Goal: Find specific page/section: Find specific page/section

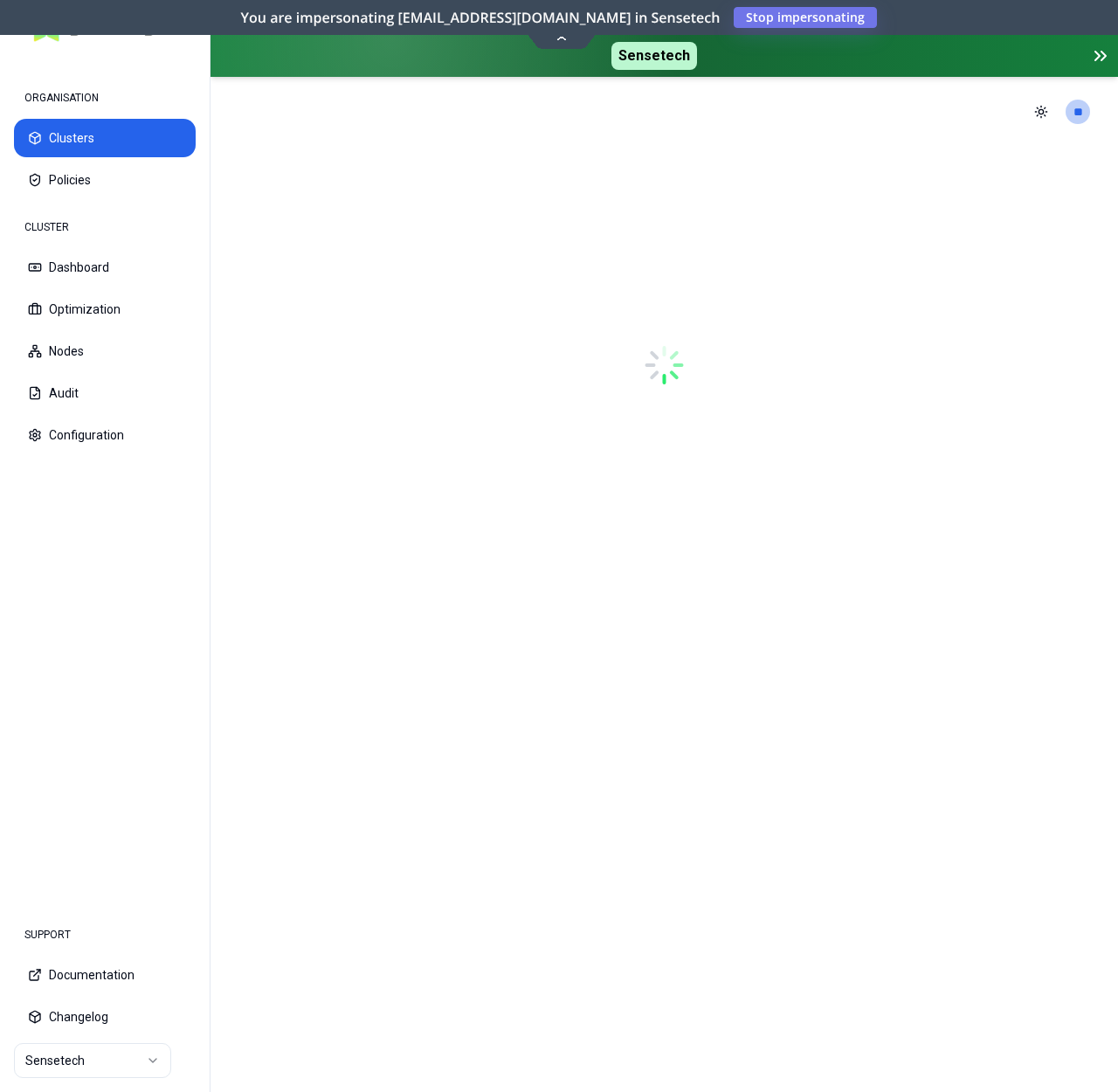
click at [128, 307] on button "Optimization" at bounding box center [104, 309] width 181 height 39
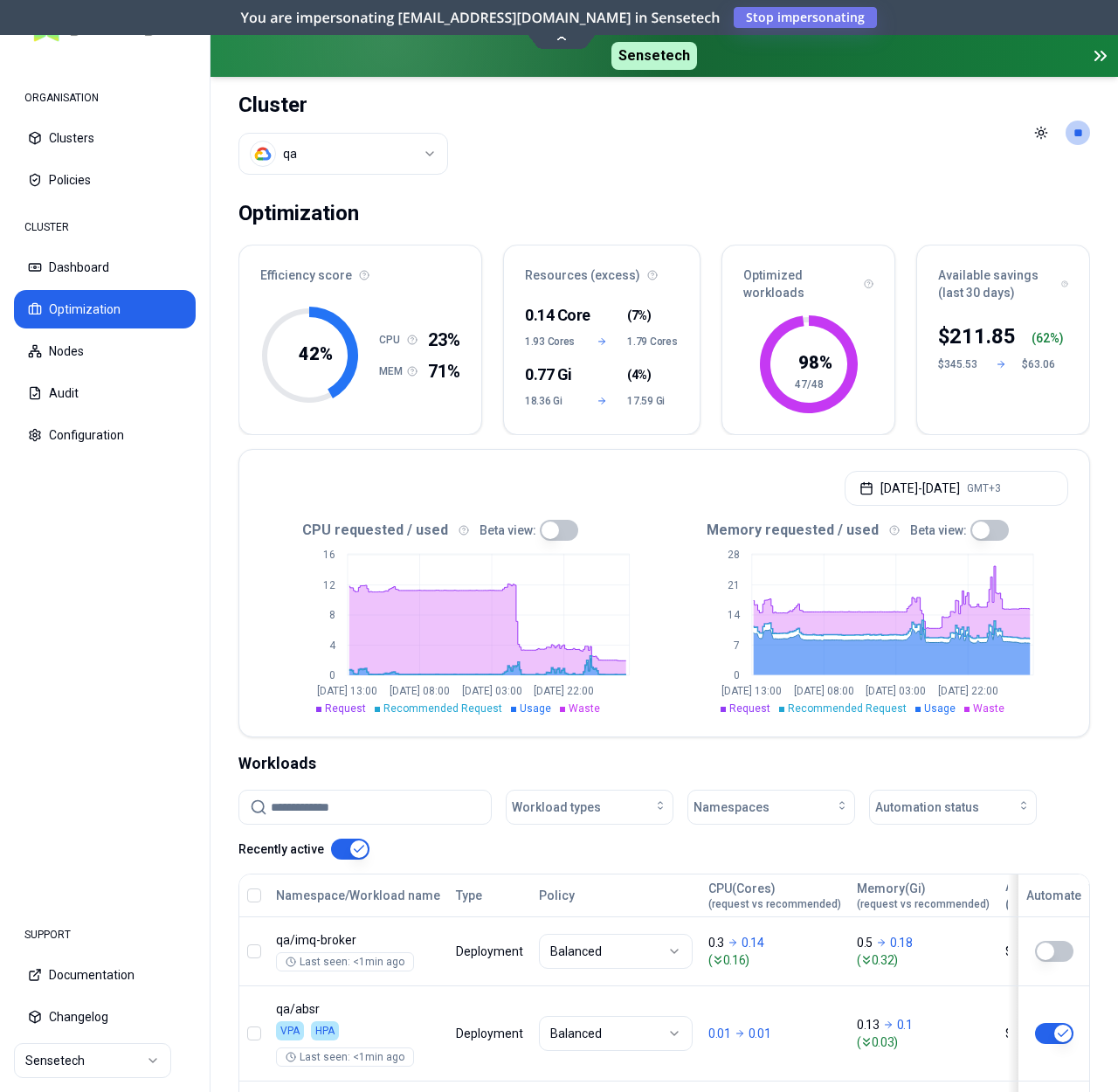
click at [392, 158] on html "ORGANISATION Clusters Policies CLUSTER Dashboard Optimization Nodes Audit Confi…" at bounding box center [559, 546] width 1118 height 1092
click at [549, 154] on html "ORGANISATION Clusters Policies CLUSTER Dashboard Optimization Nodes Audit Confi…" at bounding box center [559, 546] width 1118 height 1092
click at [344, 159] on html "ORGANISATION Clusters Policies CLUSTER Dashboard Optimization Nodes Audit Confi…" at bounding box center [559, 546] width 1118 height 1092
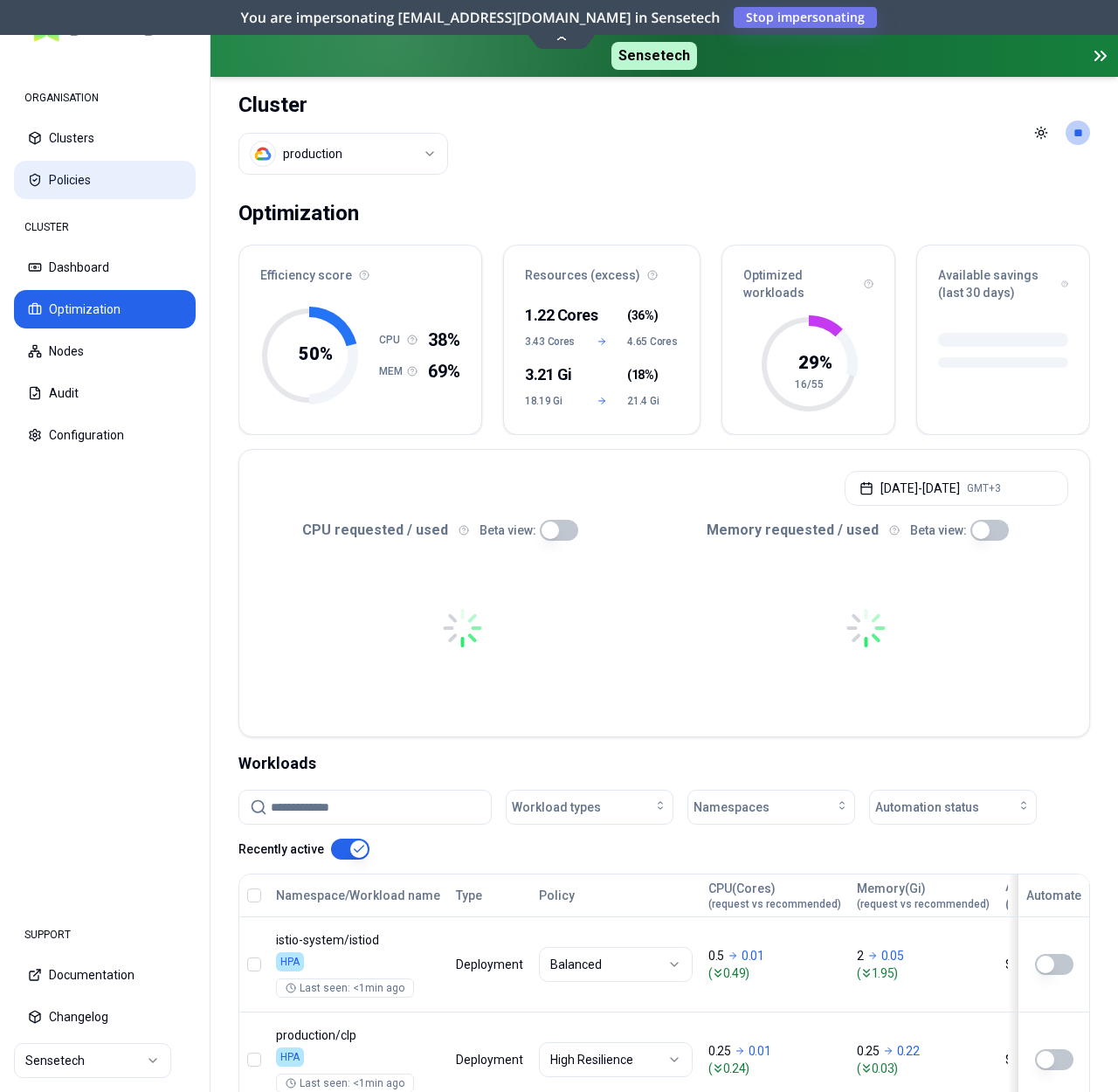
click at [79, 179] on button "Policies" at bounding box center [104, 180] width 181 height 39
